Goal: Task Accomplishment & Management: Manage account settings

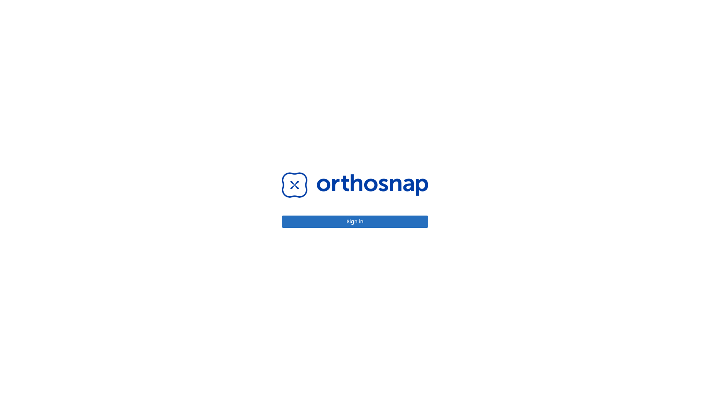
click at [355, 221] on button "Sign in" at bounding box center [355, 221] width 146 height 12
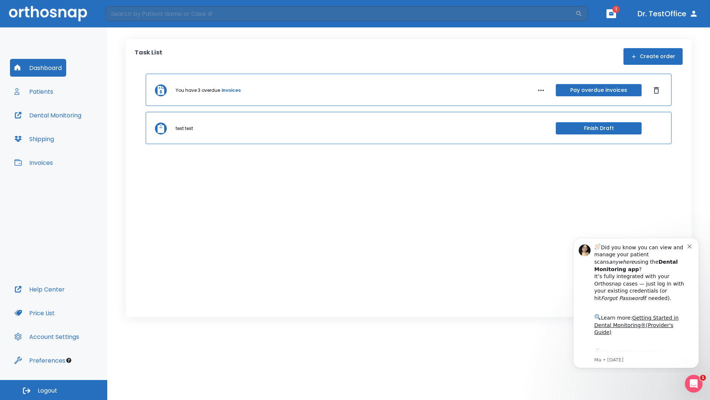
click at [54, 390] on span "Logout" at bounding box center [48, 390] width 20 height 8
